Goal: Information Seeking & Learning: Check status

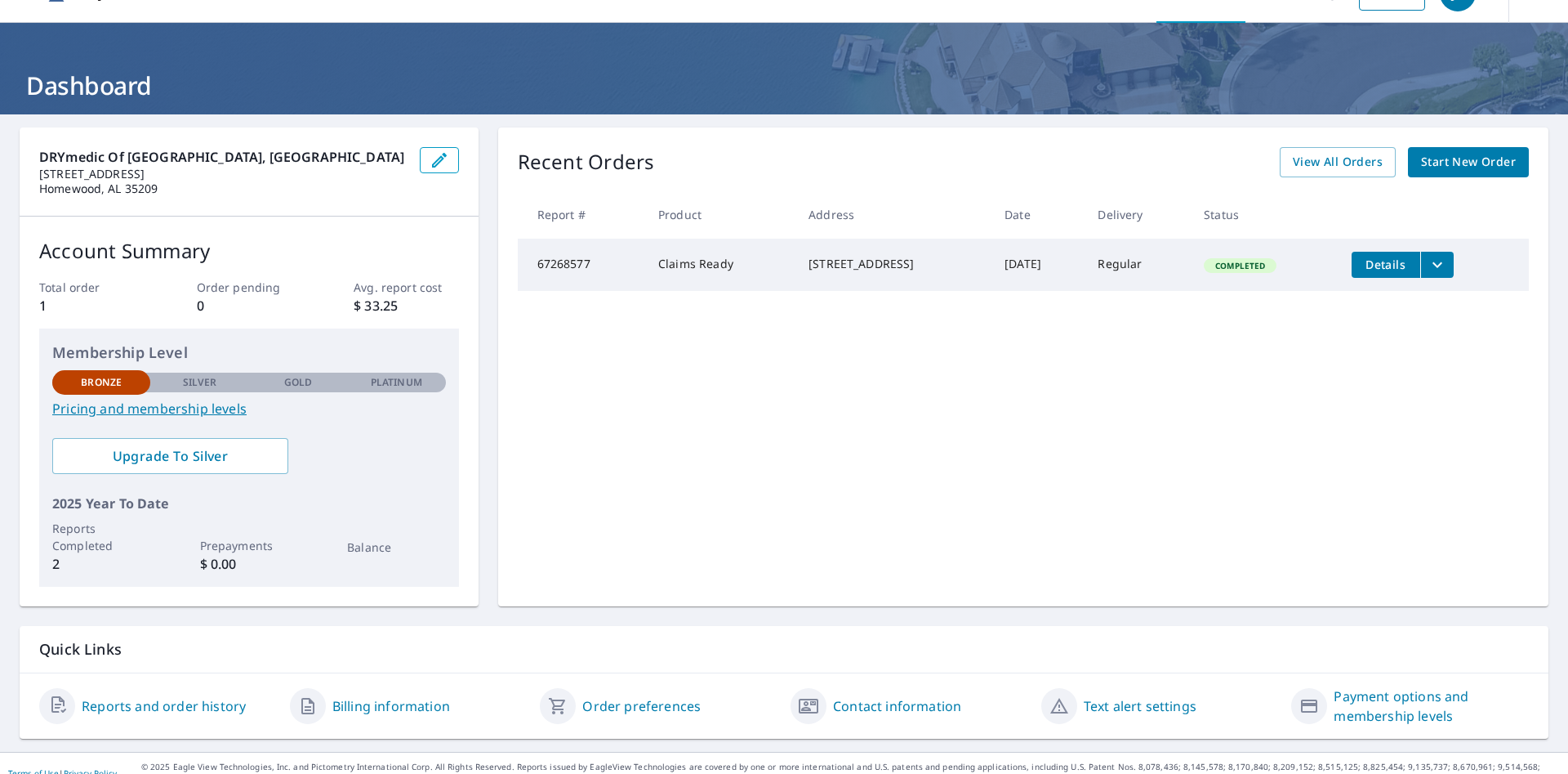
scroll to position [56, 0]
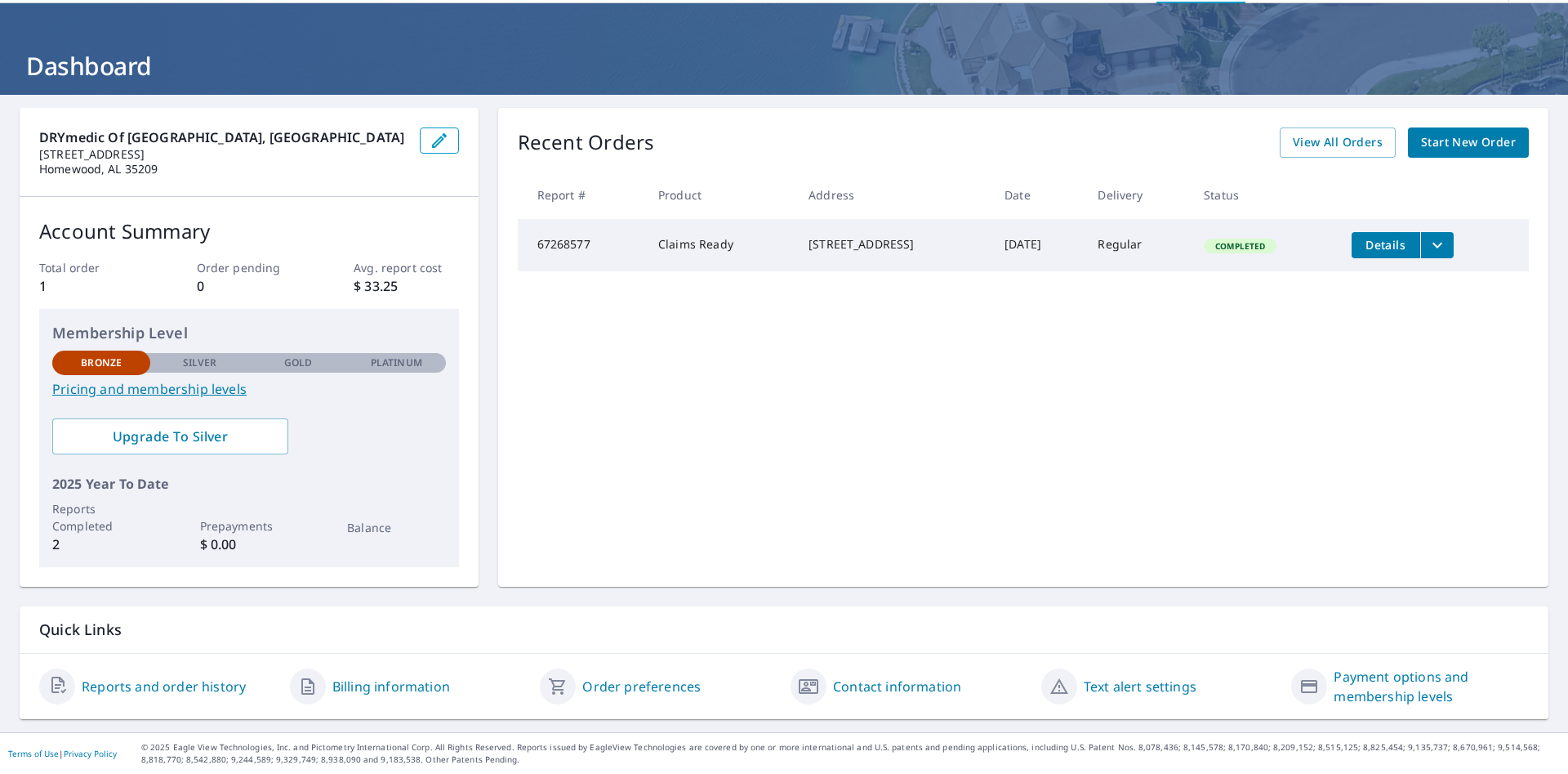
click at [167, 693] on link "Reports and order history" at bounding box center [164, 686] width 164 height 20
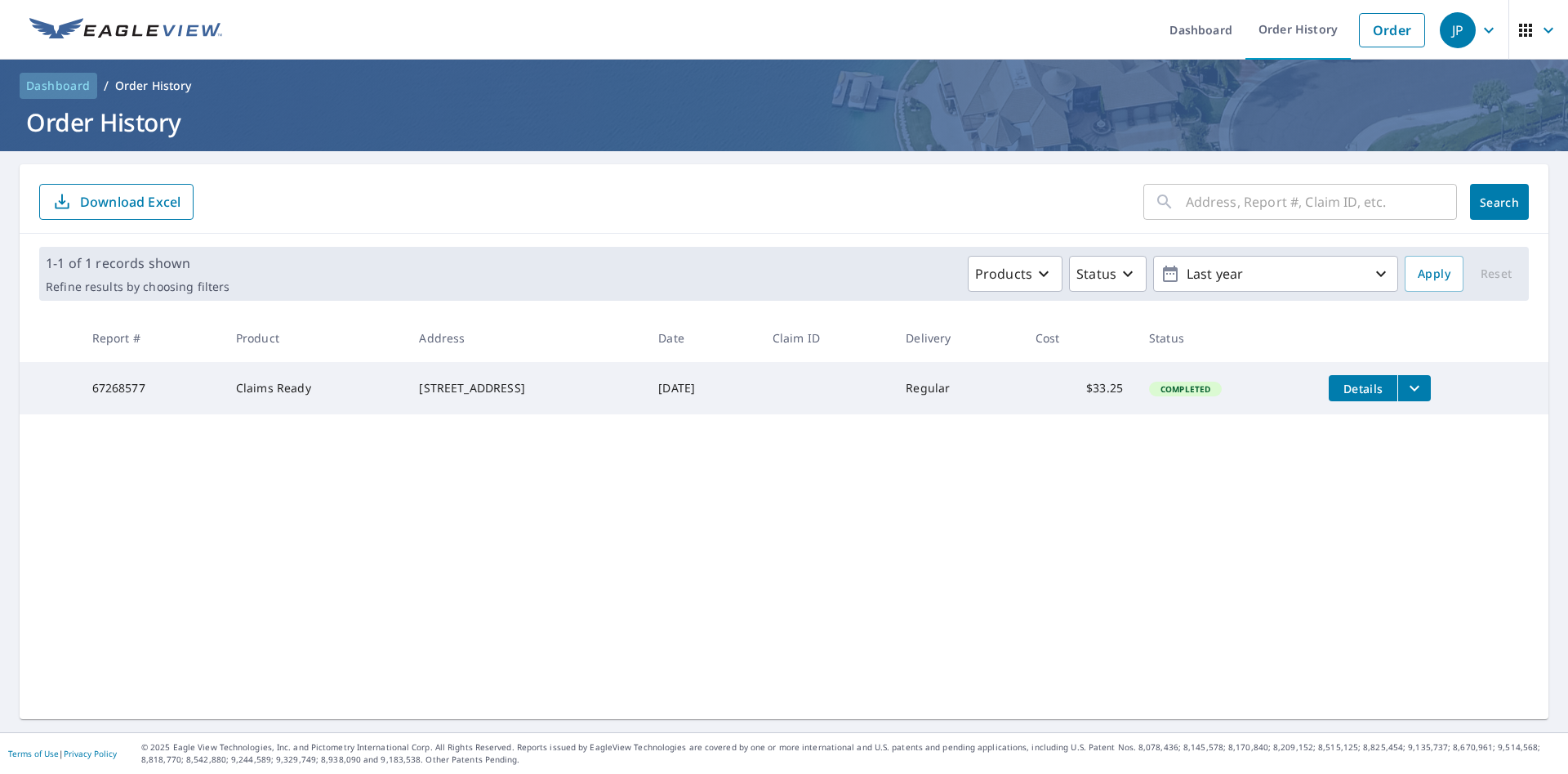
click at [60, 85] on span "Dashboard" at bounding box center [58, 86] width 64 height 16
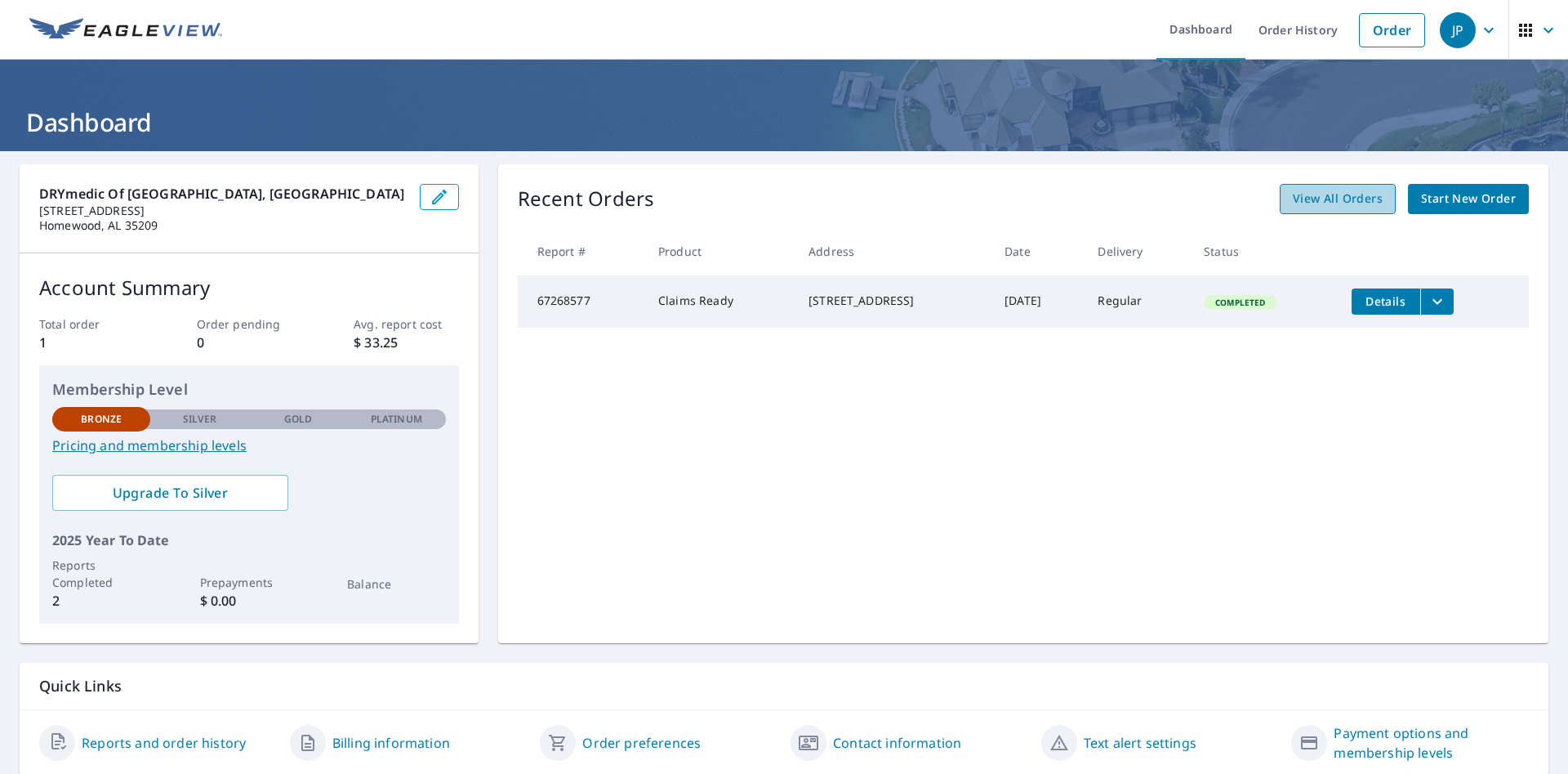
click at [1345, 202] on span "View All Orders" at bounding box center [1337, 199] width 90 height 20
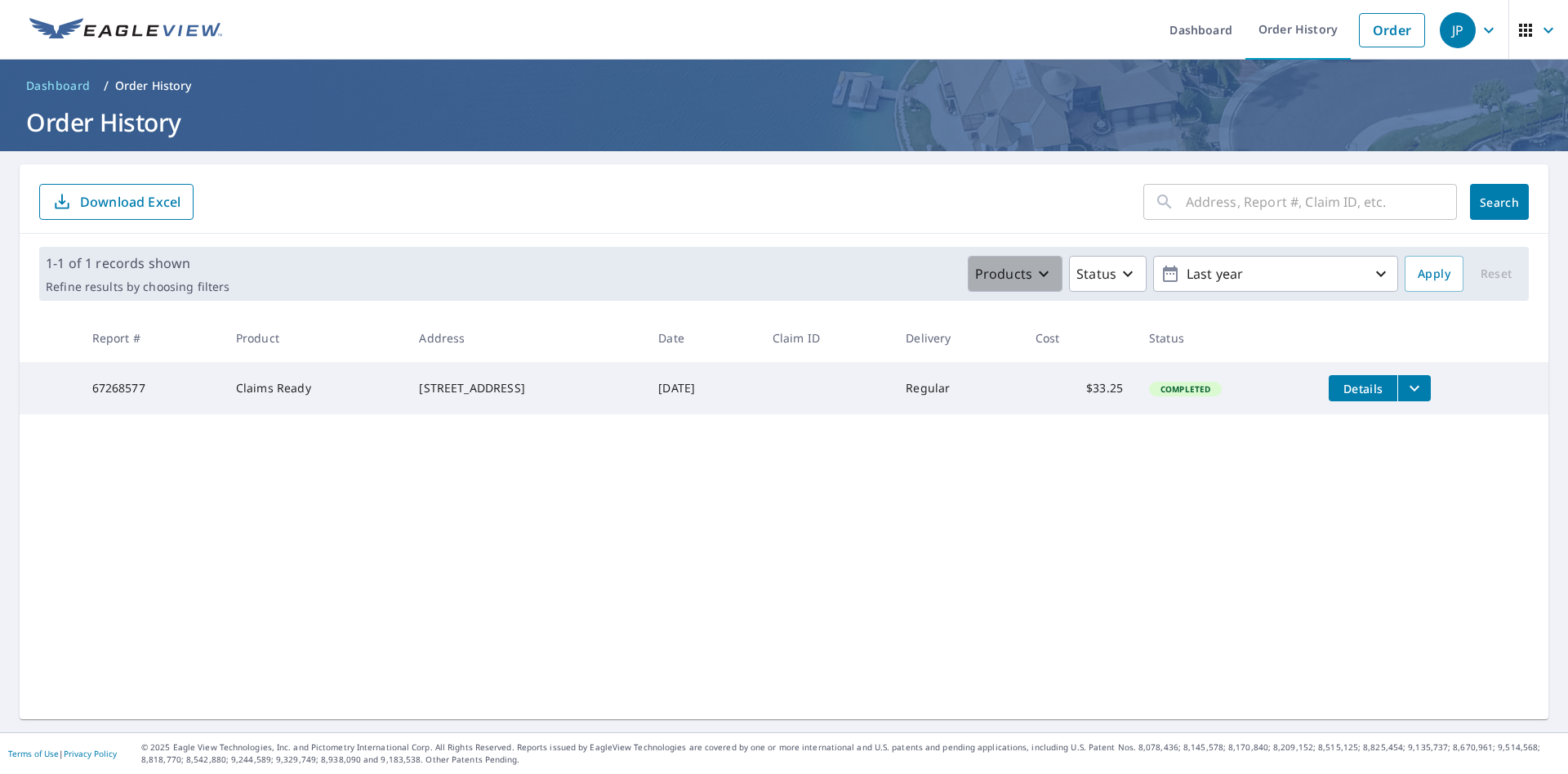
click at [1043, 283] on button "Products" at bounding box center [1015, 273] width 94 height 36
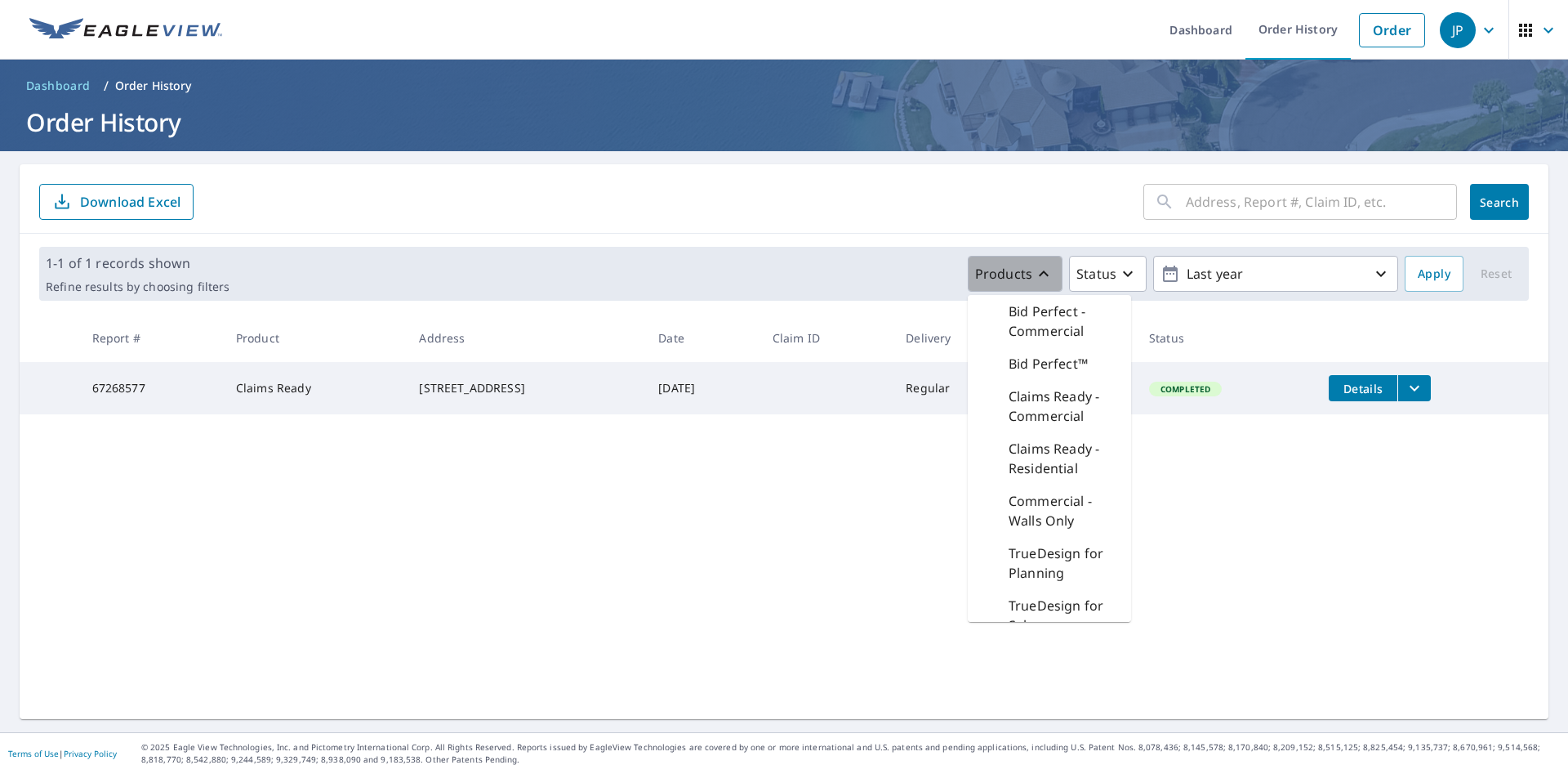
click at [1043, 283] on button "Products" at bounding box center [1015, 273] width 94 height 36
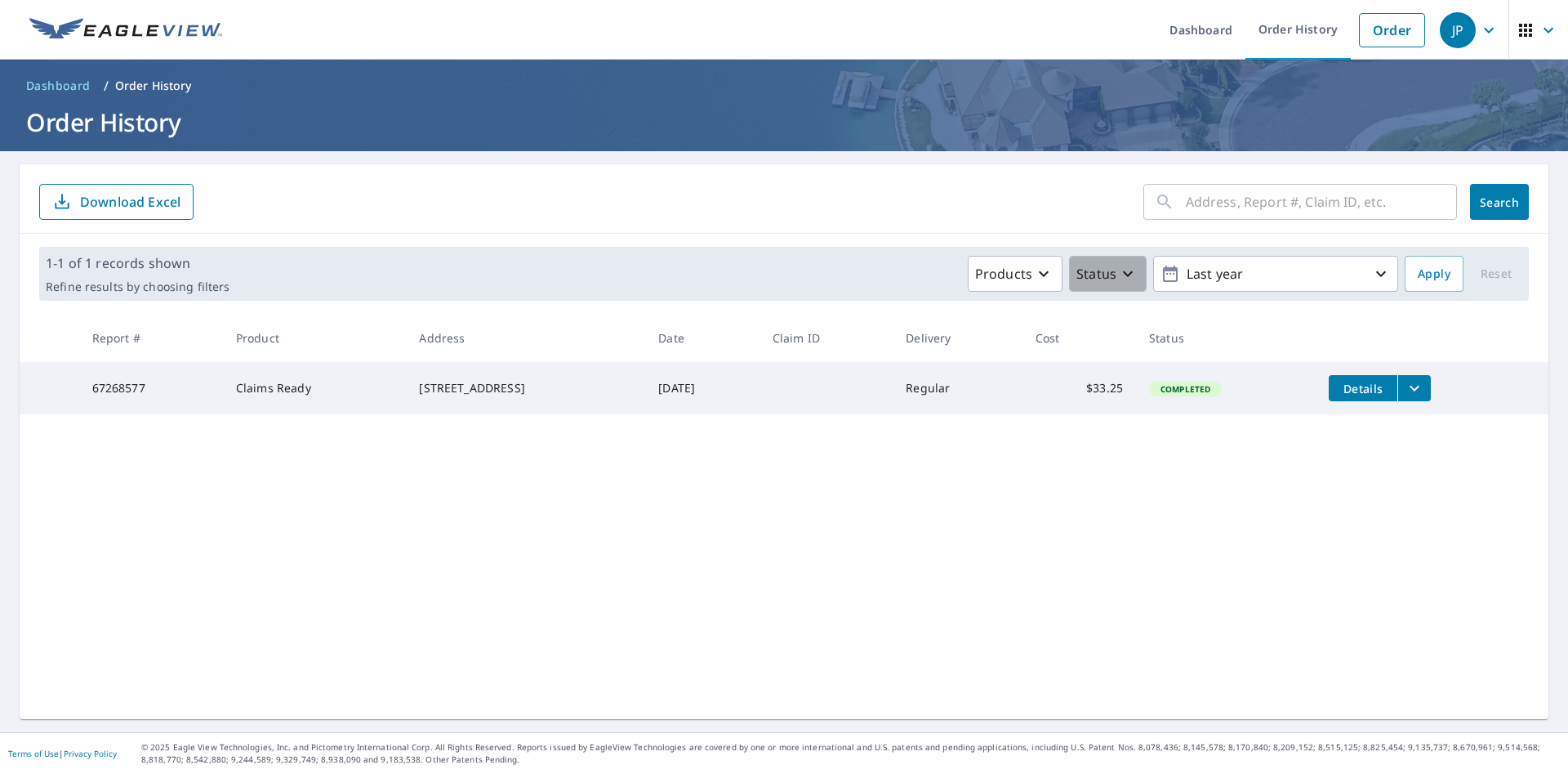
click at [1133, 286] on button "Status" at bounding box center [1108, 273] width 77 height 36
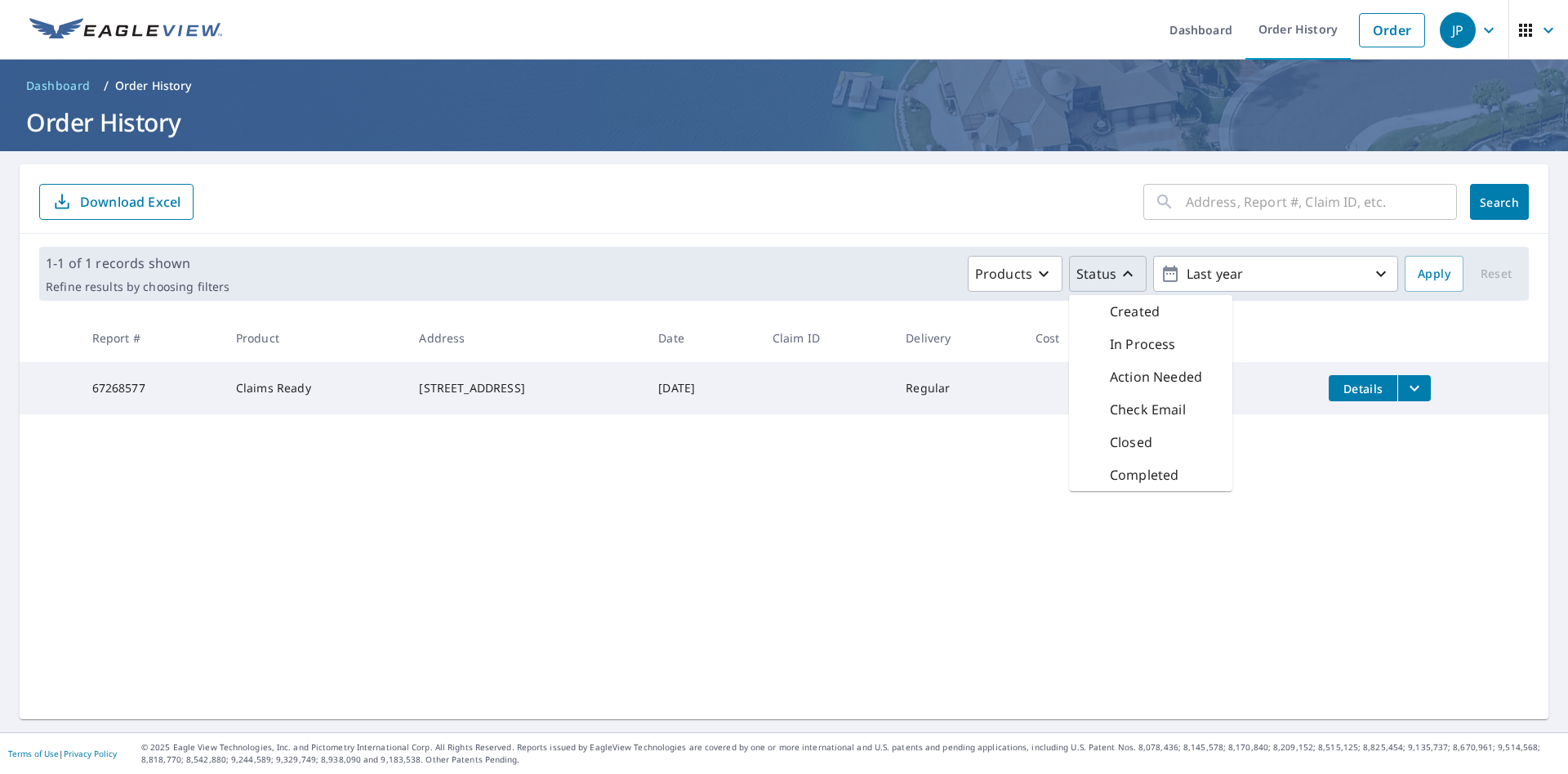
click at [1127, 280] on icon "button" at bounding box center [1128, 273] width 20 height 20
click at [801, 247] on div "1-1 of 1 records shown Refine results by choosing filters Products Status Last …" at bounding box center [784, 273] width 1490 height 54
click at [1466, 29] on div "JP" at bounding box center [1458, 30] width 36 height 36
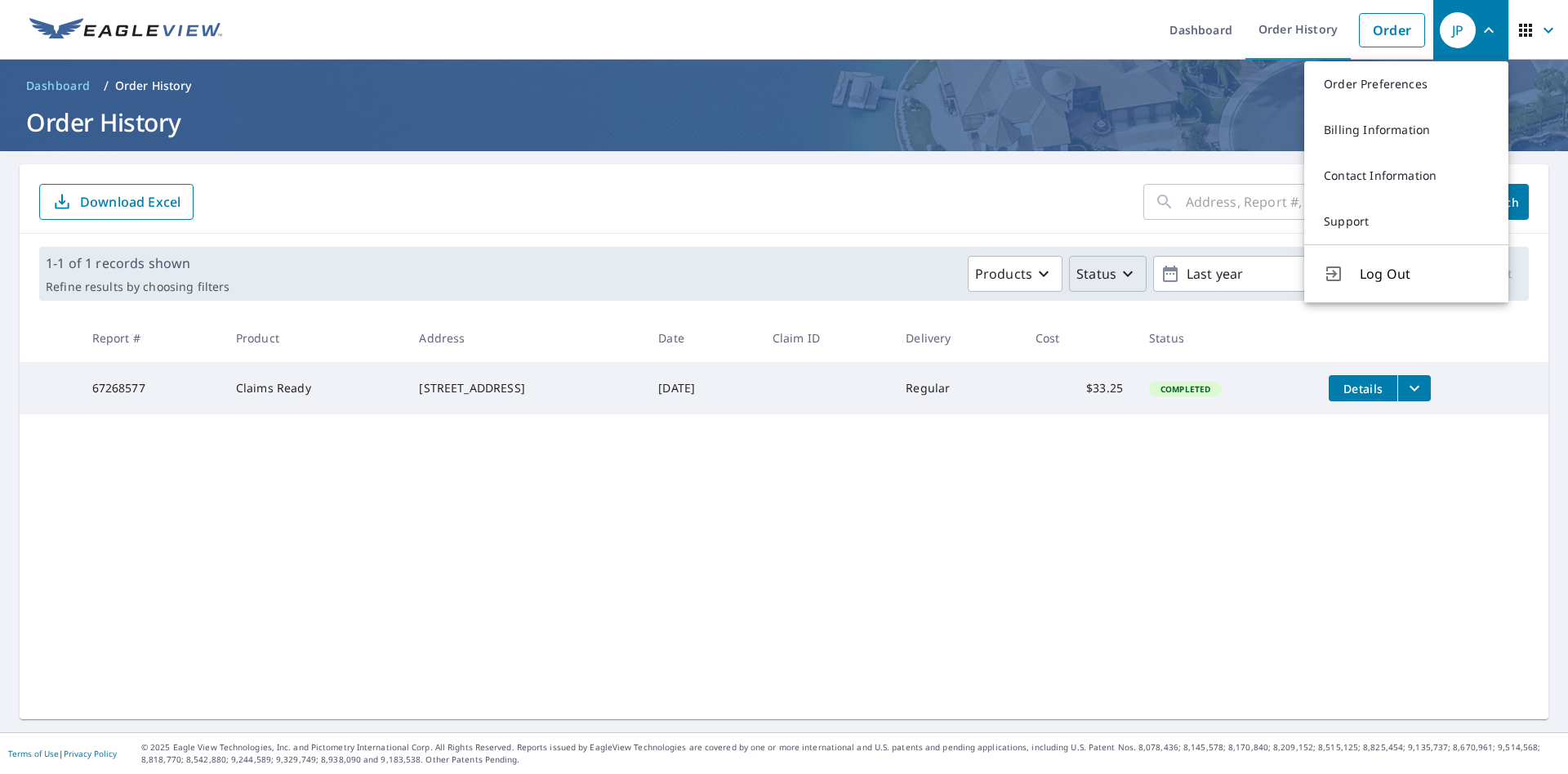
click at [856, 62] on header "Dashboard / Order History Order History" at bounding box center [784, 105] width 1568 height 92
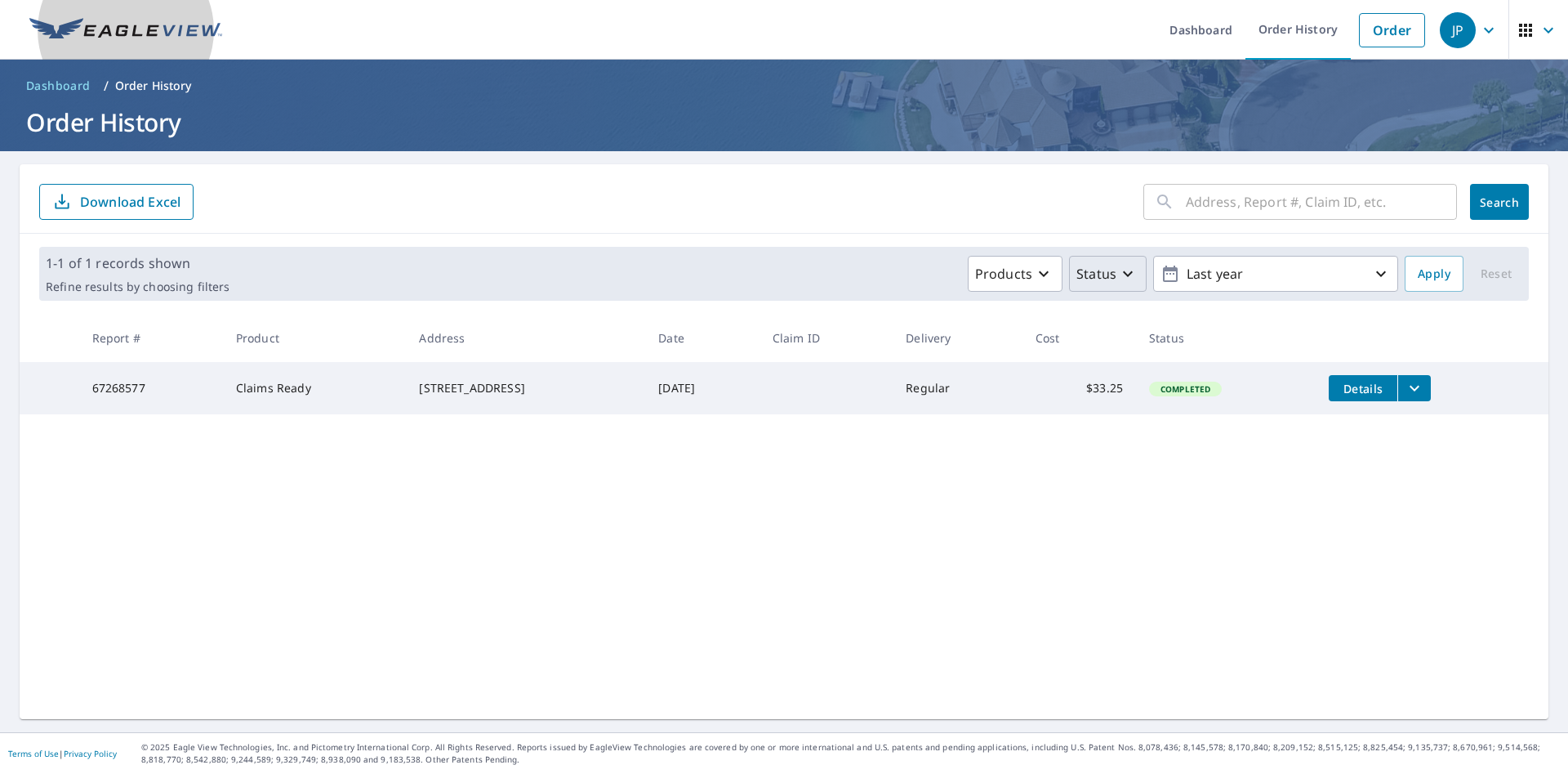
click at [166, 44] on link at bounding box center [126, 29] width 212 height 60
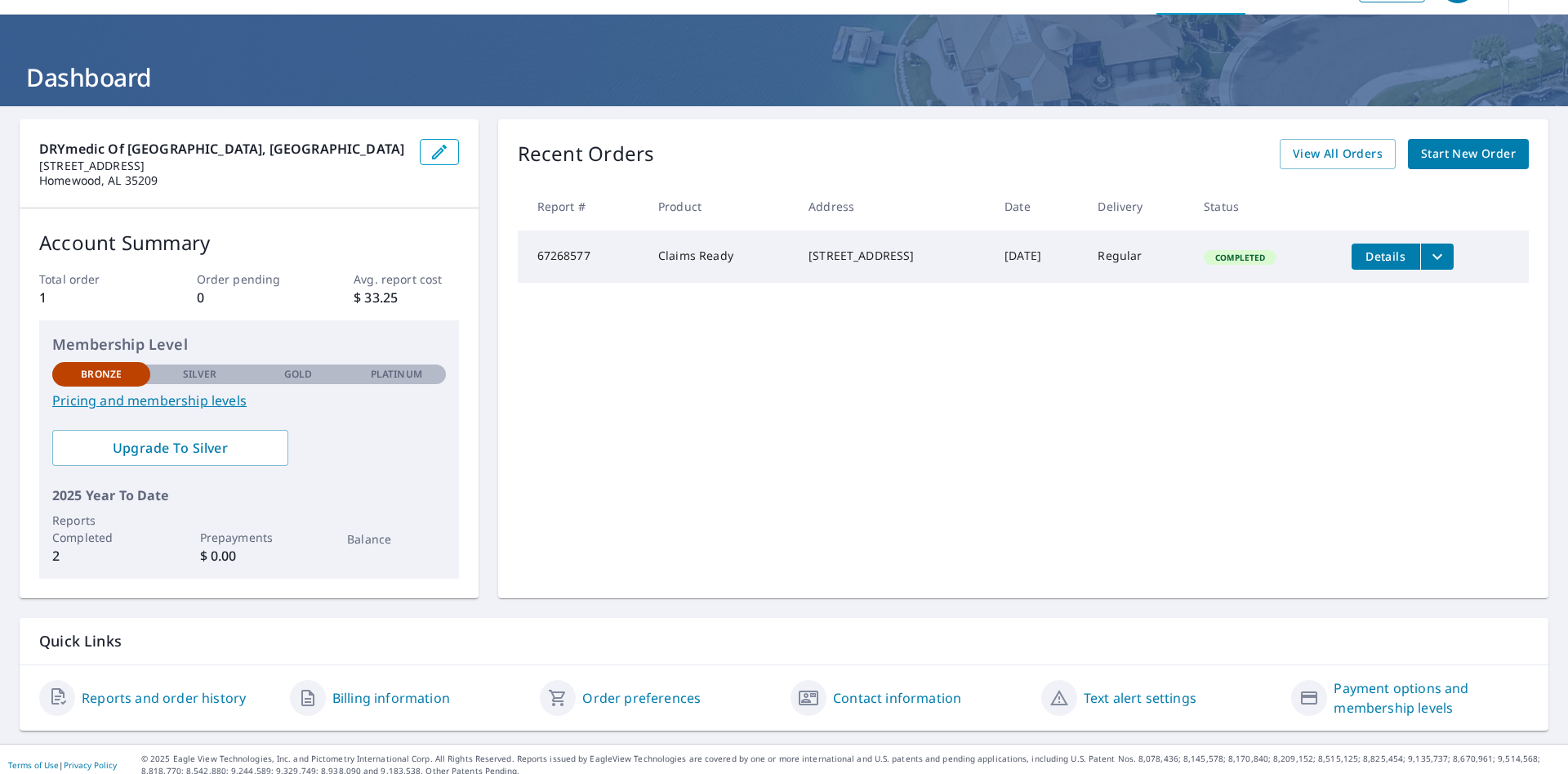
scroll to position [56, 0]
